Goal: Information Seeking & Learning: Learn about a topic

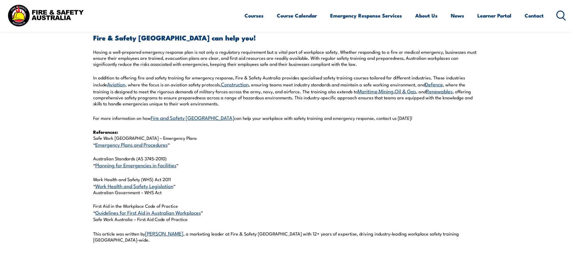
scroll to position [694, 0]
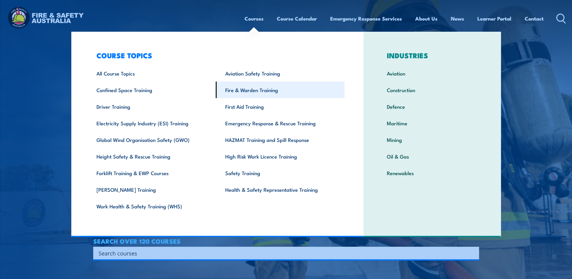
click at [265, 89] on link "Fire & Warden Training" at bounding box center [280, 89] width 129 height 17
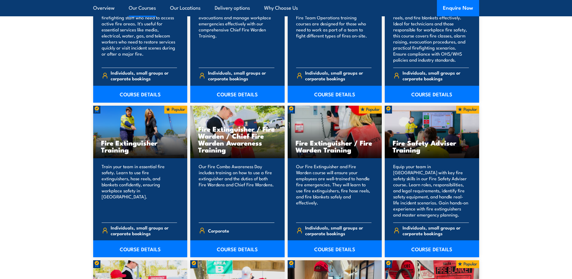
scroll to position [573, 0]
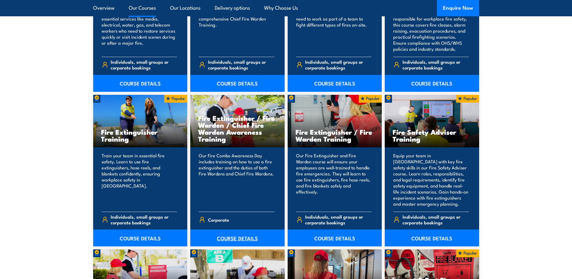
click at [235, 237] on link "COURSE DETAILS" at bounding box center [237, 237] width 94 height 17
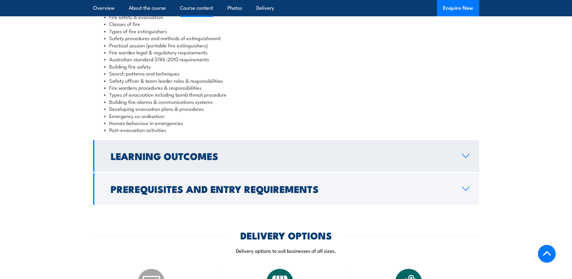
scroll to position [573, 0]
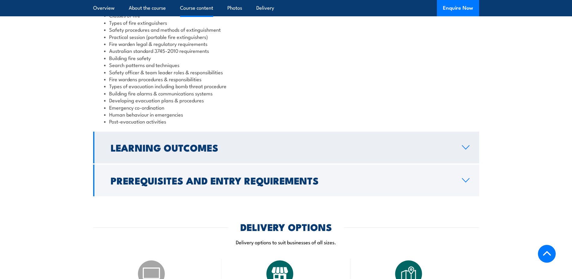
click at [468, 145] on icon at bounding box center [466, 147] width 8 height 5
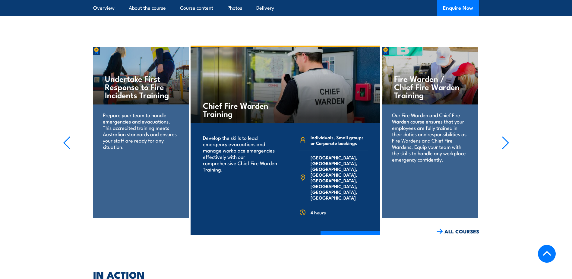
scroll to position [875, 0]
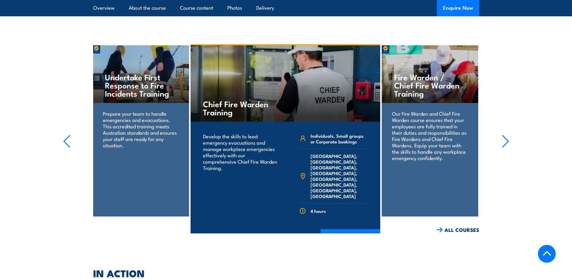
click at [138, 110] on p "Prepare your team to handle emergencies and evacuations. This accredited traini…" at bounding box center [141, 129] width 76 height 38
click at [139, 73] on h4 "Undertake First Response to Fire Incidents Training" at bounding box center [140, 85] width 71 height 24
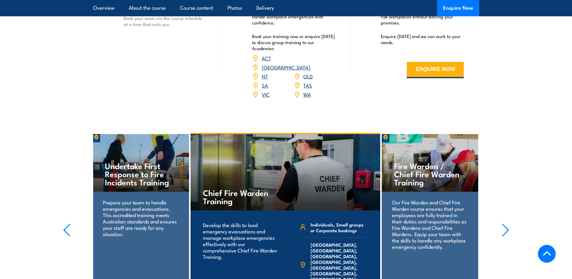
scroll to position [784, 0]
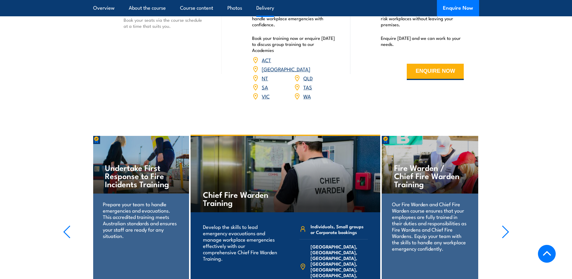
click at [95, 136] on img at bounding box center [97, 140] width 8 height 8
drag, startPoint x: 141, startPoint y: 131, endPoint x: 151, endPoint y: 160, distance: 30.4
click at [142, 163] on h4 "Undertake First Response to Fire Incidents Training" at bounding box center [140, 175] width 71 height 24
click at [152, 201] on p "Prepare your team to handle emergencies and evacuations. This accredited traini…" at bounding box center [141, 220] width 76 height 38
click at [508, 225] on icon "button" at bounding box center [506, 231] width 8 height 13
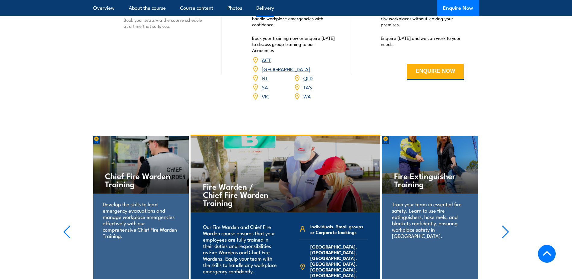
click at [508, 225] on icon "button" at bounding box center [506, 231] width 8 height 13
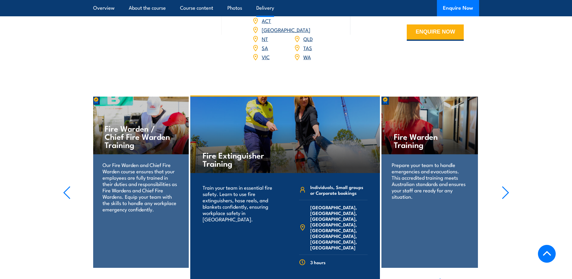
scroll to position [875, 0]
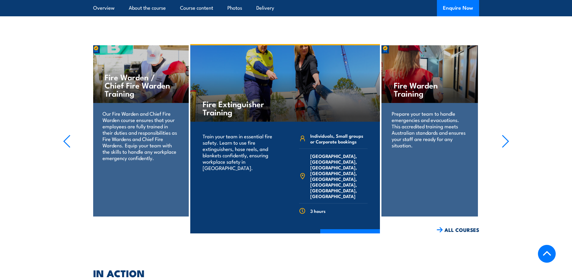
click at [58, 110] on section "Fire Extinguisher Training Train your team in essential fire safety. Learn to u…" at bounding box center [286, 138] width 572 height 189
click at [66, 135] on icon "button" at bounding box center [67, 141] width 8 height 13
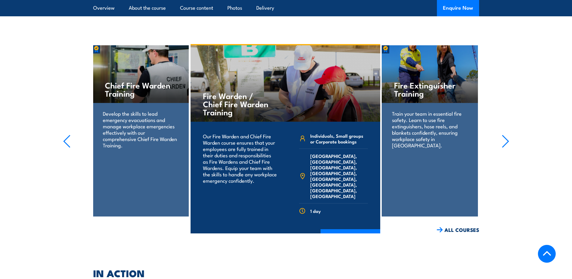
click at [66, 135] on icon "button" at bounding box center [67, 141] width 8 height 13
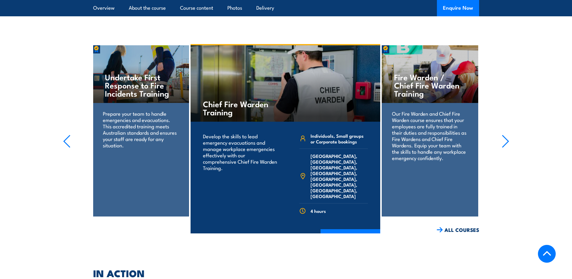
click at [66, 135] on icon "button" at bounding box center [67, 141] width 8 height 13
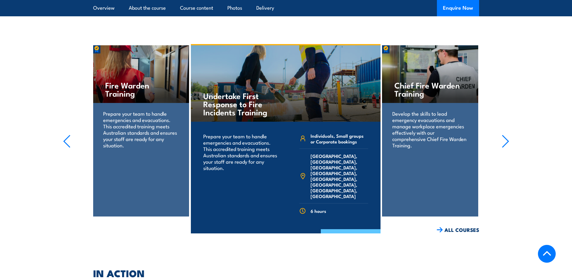
click at [347, 229] on link "COURSE DETAILS" at bounding box center [351, 237] width 60 height 16
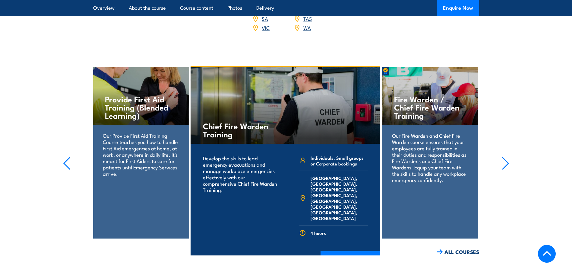
scroll to position [1026, 0]
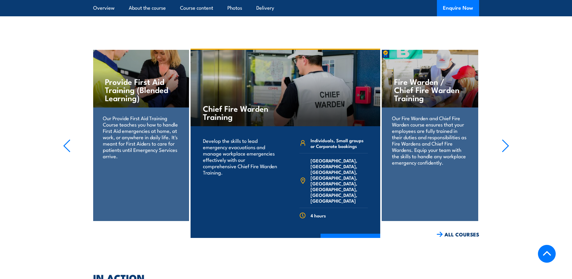
click at [507, 140] on icon "button" at bounding box center [506, 146] width 6 height 12
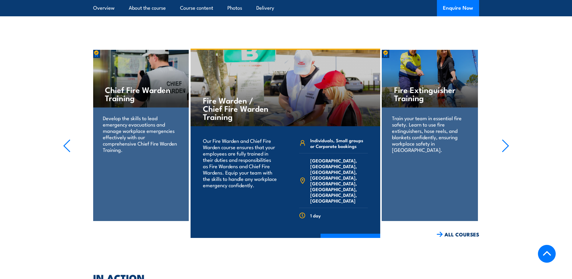
click at [69, 139] on icon "button" at bounding box center [67, 145] width 8 height 13
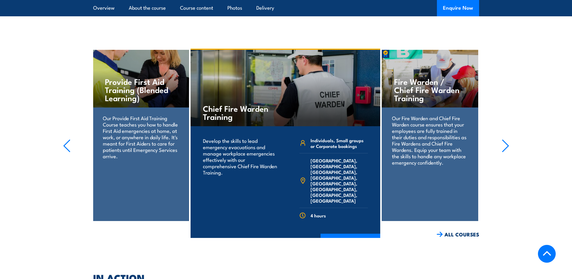
click at [69, 139] on icon "button" at bounding box center [67, 145] width 8 height 13
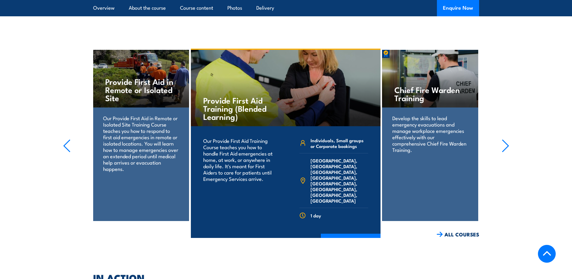
click at [506, 139] on icon "button" at bounding box center [506, 145] width 8 height 13
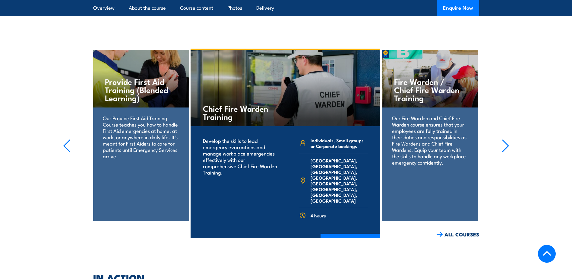
click at [506, 139] on icon "button" at bounding box center [506, 145] width 8 height 13
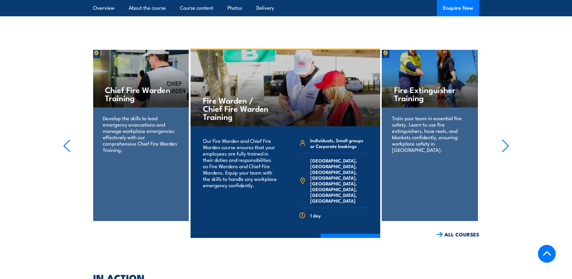
click at [506, 139] on icon "button" at bounding box center [506, 145] width 8 height 13
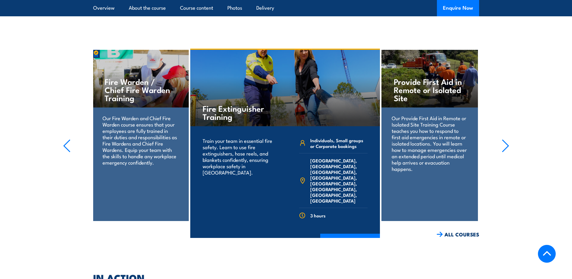
click at [66, 139] on icon "button" at bounding box center [67, 145] width 8 height 13
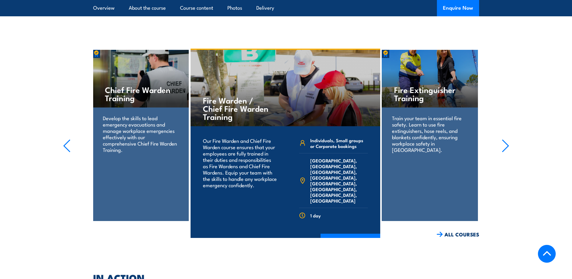
click at [509, 128] on section "Fire Extinguisher Training Train your team in essential fire safety. Learn to u…" at bounding box center [286, 143] width 572 height 189
click at [508, 140] on icon "button" at bounding box center [506, 146] width 6 height 12
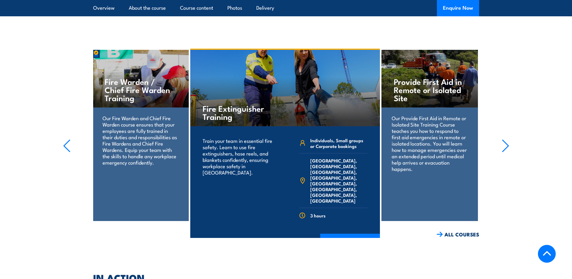
click at [505, 139] on icon "button" at bounding box center [506, 145] width 8 height 13
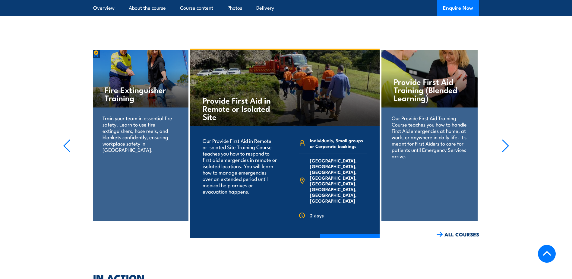
click at [62, 129] on section "Fire Extinguisher Training Train your team in essential fire safety. Learn to u…" at bounding box center [286, 143] width 572 height 189
click at [65, 140] on icon "button" at bounding box center [67, 146] width 6 height 12
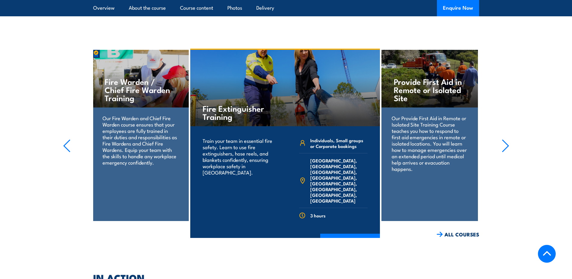
click at [65, 140] on icon "button" at bounding box center [67, 146] width 6 height 12
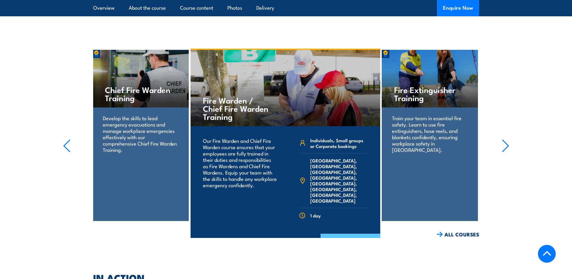
click at [342, 233] on link "COURSE DETAILS" at bounding box center [351, 241] width 60 height 16
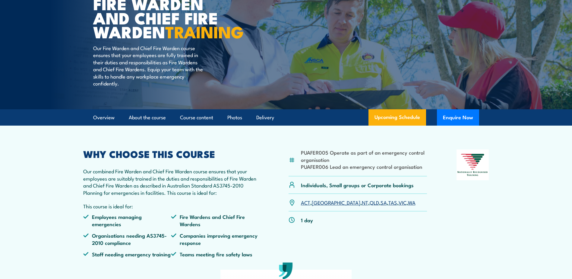
scroll to position [90, 0]
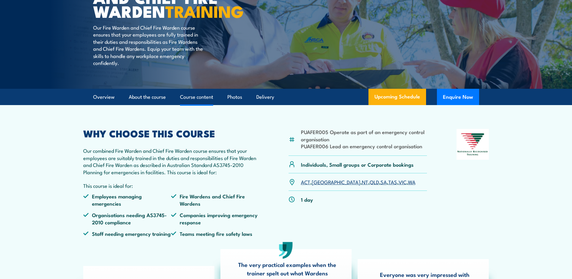
click at [202, 105] on link "Course content" at bounding box center [196, 97] width 33 height 16
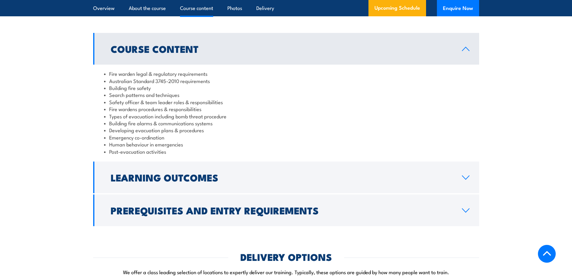
scroll to position [579, 0]
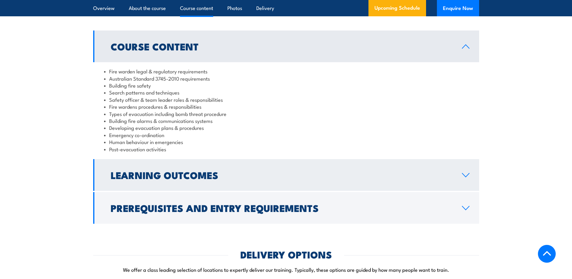
click at [186, 179] on h2 "Learning Outcomes" at bounding box center [282, 174] width 342 height 8
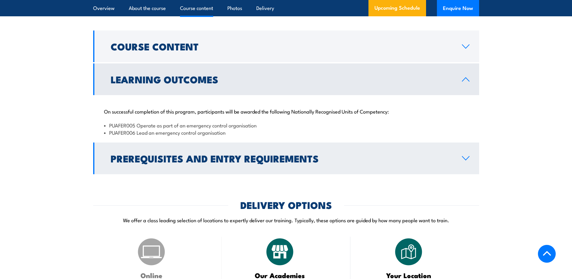
click at [257, 161] on h2 "Prerequisites and Entry Requirements" at bounding box center [282, 158] width 342 height 8
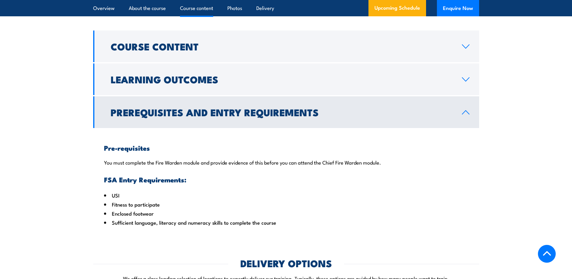
click at [467, 115] on icon at bounding box center [466, 112] width 8 height 5
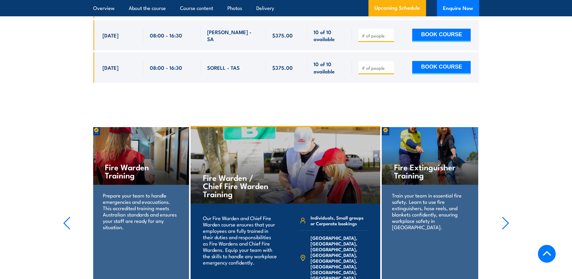
scroll to position [2558, 0]
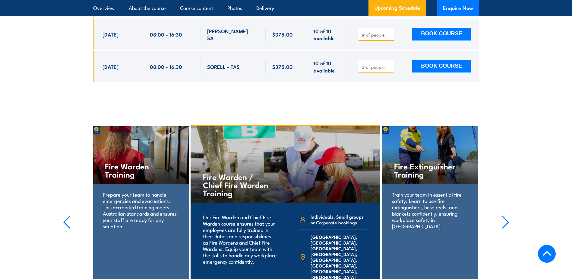
click at [62, 125] on section "Manual Handling Training Lifting, pulling, and pushing are common causes of low…" at bounding box center [286, 219] width 572 height 189
click at [66, 215] on icon "button" at bounding box center [67, 221] width 8 height 13
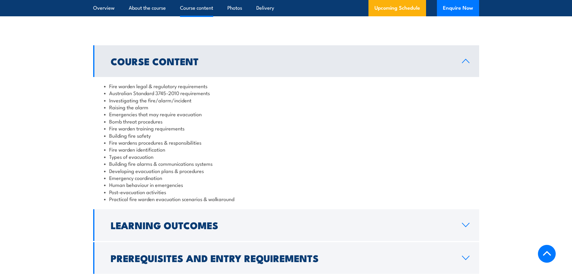
scroll to position [603, 0]
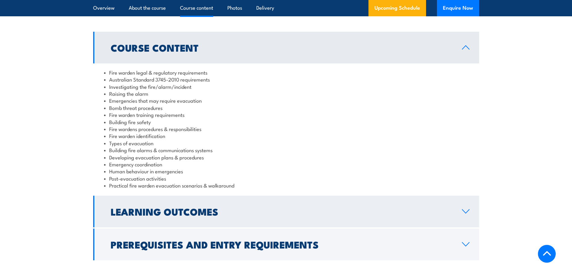
click at [184, 211] on h2 "Learning Outcomes" at bounding box center [282, 211] width 342 height 8
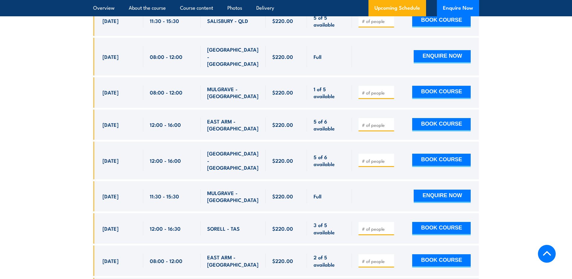
scroll to position [702, 0]
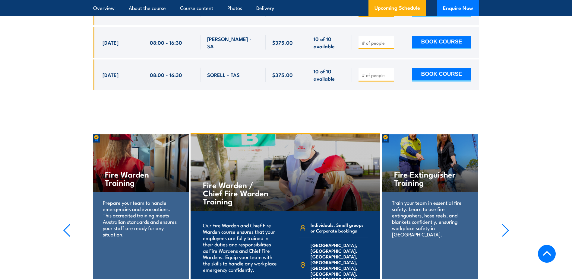
scroll to position [2623, 0]
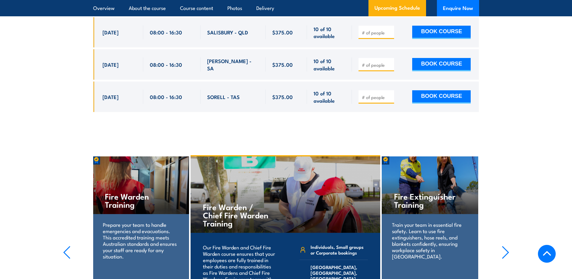
click at [506, 246] on icon "button" at bounding box center [506, 252] width 8 height 13
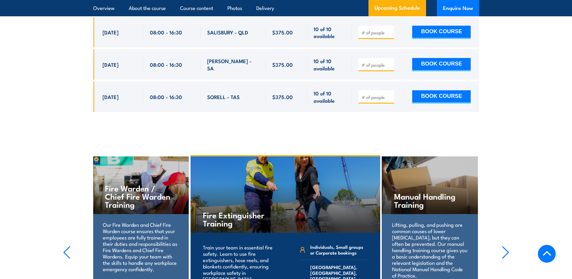
click at [506, 246] on icon "button" at bounding box center [506, 252] width 8 height 13
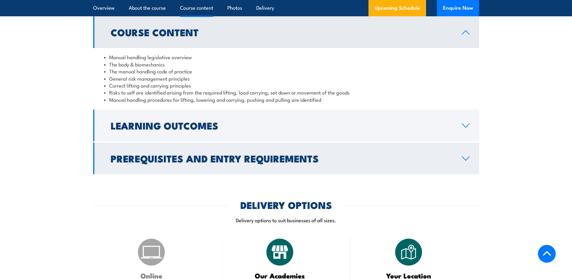
scroll to position [483, 0]
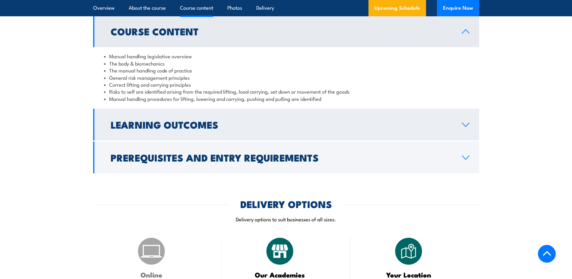
click at [169, 127] on h2 "Learning Outcomes" at bounding box center [282, 124] width 342 height 8
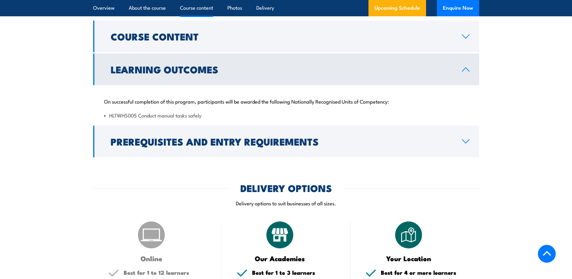
scroll to position [452, 0]
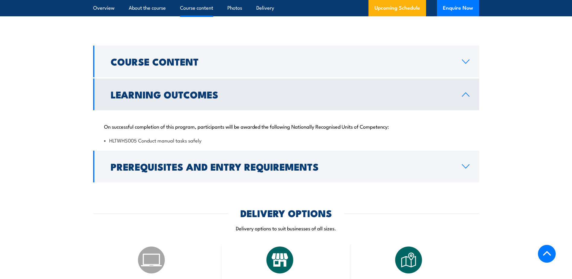
click at [465, 97] on icon at bounding box center [466, 94] width 8 height 5
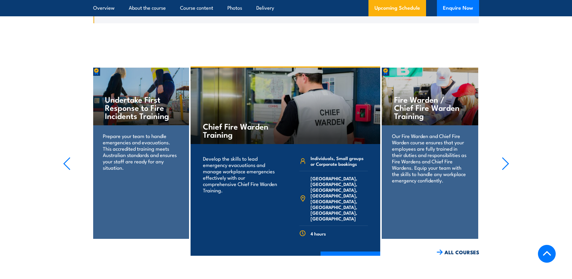
scroll to position [1099, 0]
click at [67, 157] on icon "button" at bounding box center [67, 163] width 8 height 13
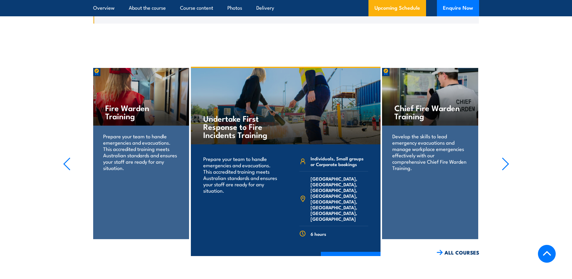
click at [68, 157] on icon "button" at bounding box center [67, 163] width 8 height 13
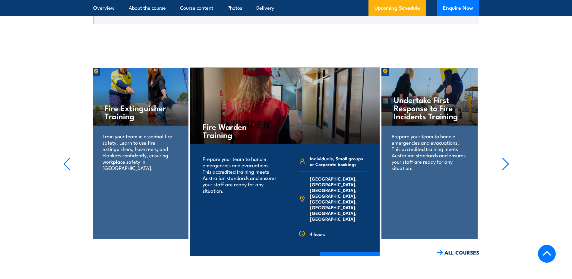
click at [68, 157] on icon "button" at bounding box center [67, 163] width 8 height 13
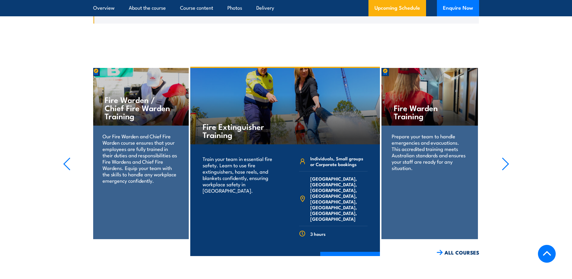
click at [508, 157] on icon "button" at bounding box center [506, 163] width 8 height 13
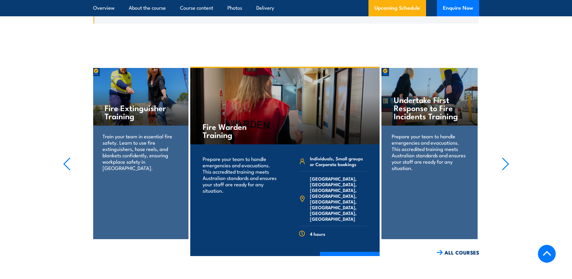
click at [507, 158] on icon "button" at bounding box center [506, 164] width 6 height 12
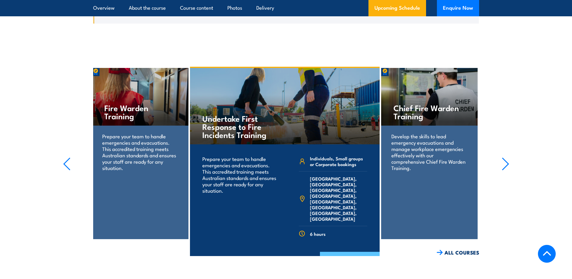
click at [344, 252] on link "COURSE DETAILS" at bounding box center [350, 260] width 60 height 16
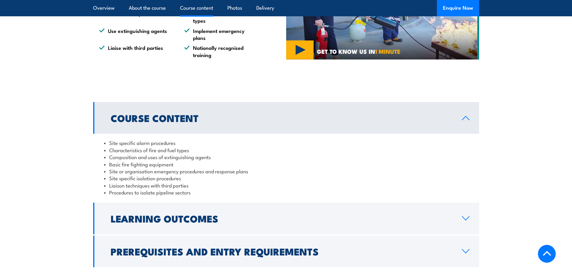
scroll to position [573, 0]
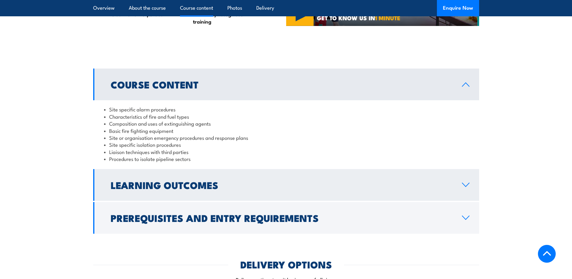
click at [200, 180] on h2 "Learning Outcomes" at bounding box center [282, 184] width 342 height 8
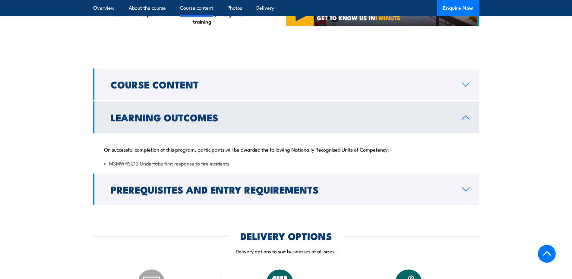
click at [179, 113] on h2 "Learning Outcomes" at bounding box center [282, 117] width 342 height 8
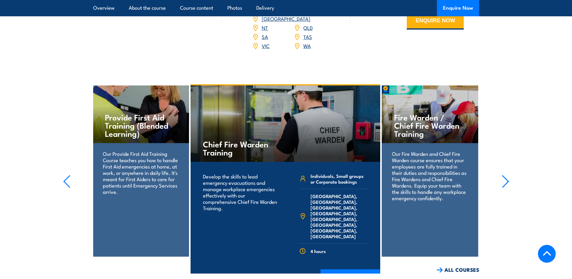
scroll to position [934, 0]
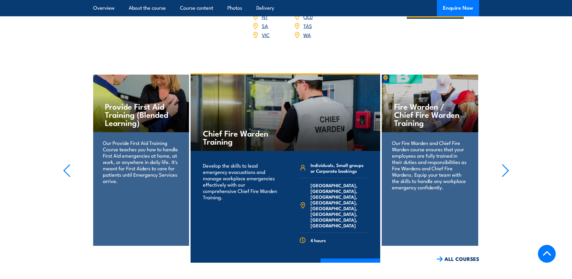
click at [508, 164] on icon "button" at bounding box center [506, 170] width 8 height 13
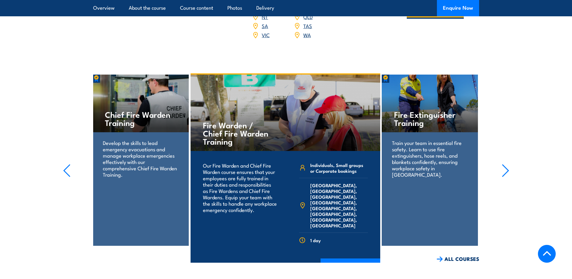
click at [508, 164] on icon "button" at bounding box center [506, 170] width 8 height 13
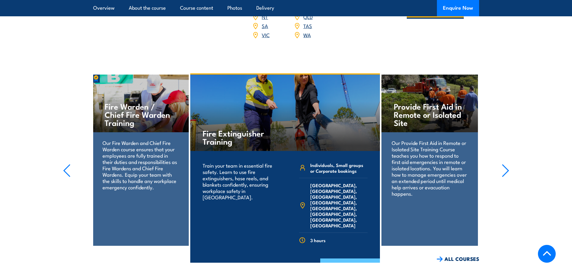
click at [355, 258] on link "COURSE DETAILS" at bounding box center [350, 266] width 60 height 16
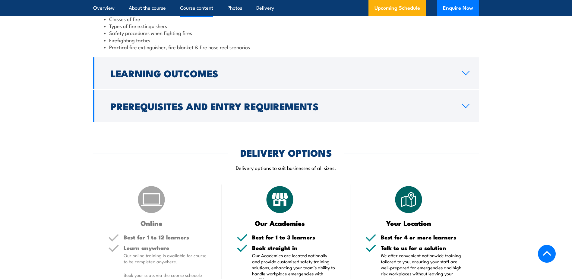
scroll to position [633, 0]
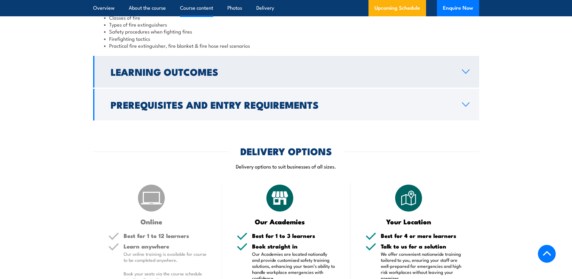
click at [470, 72] on link "Learning Outcomes" at bounding box center [286, 72] width 386 height 32
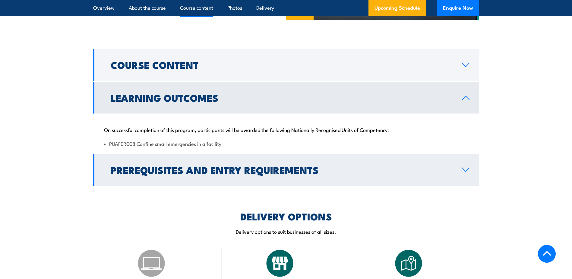
scroll to position [535, 0]
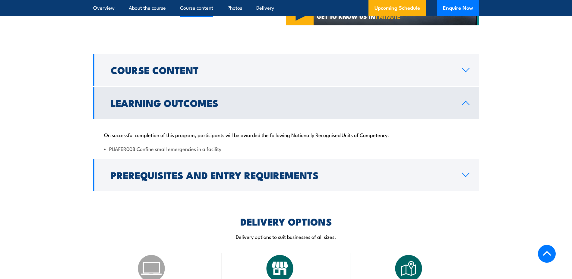
click at [462, 101] on icon at bounding box center [466, 102] width 8 height 5
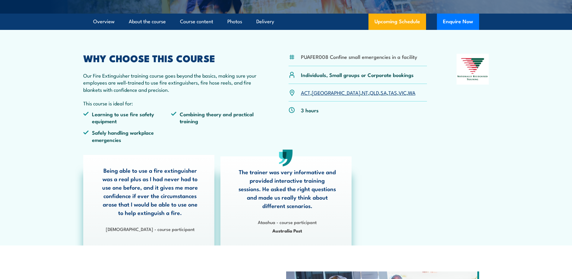
scroll to position [0, 0]
